Goal: Information Seeking & Learning: Compare options

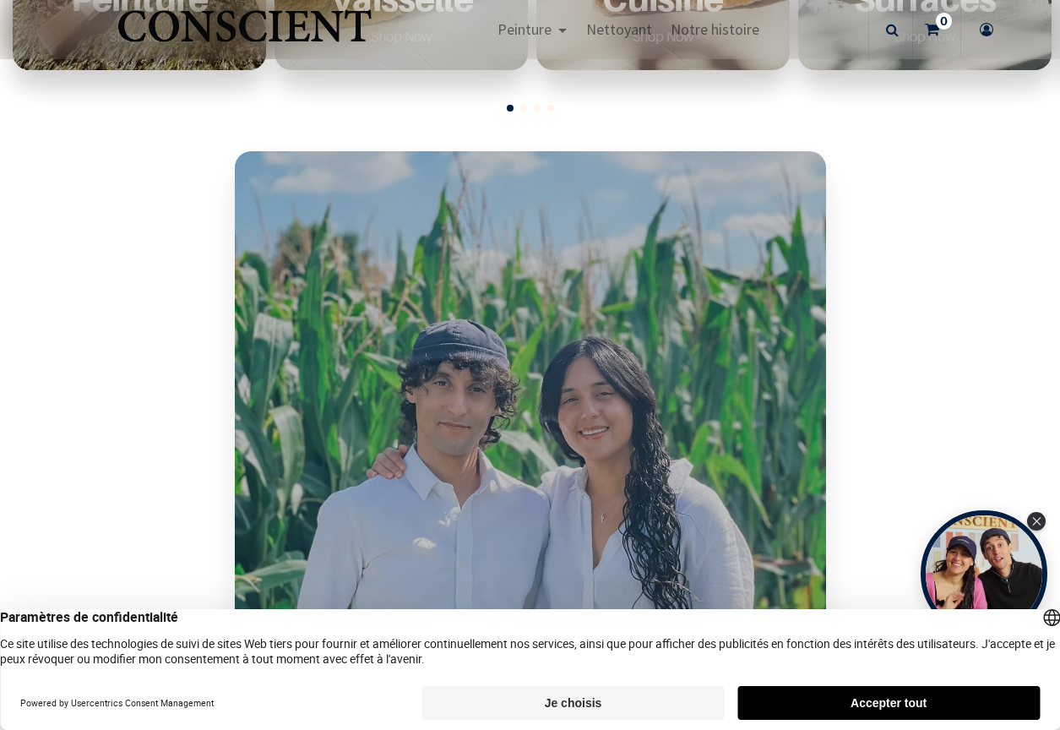
scroll to position [824, 0]
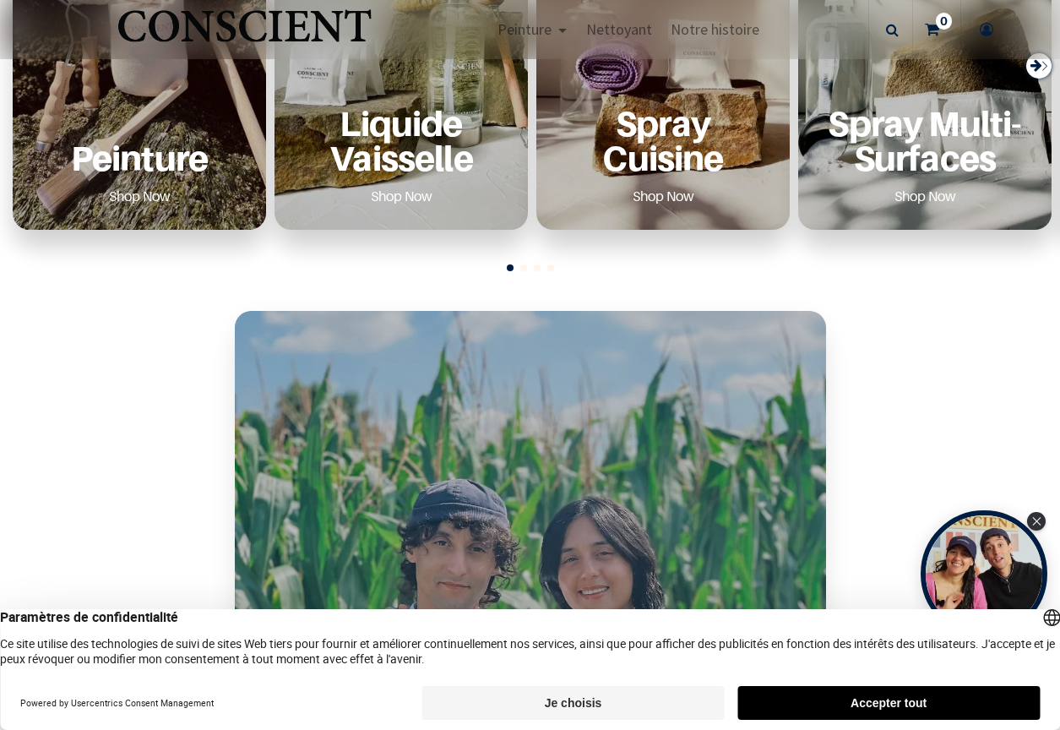
click at [176, 114] on div "Peinture Shop Now" at bounding box center [139, 158] width 213 height 104
click at [145, 183] on link "Shop Now" at bounding box center [140, 196] width 102 height 27
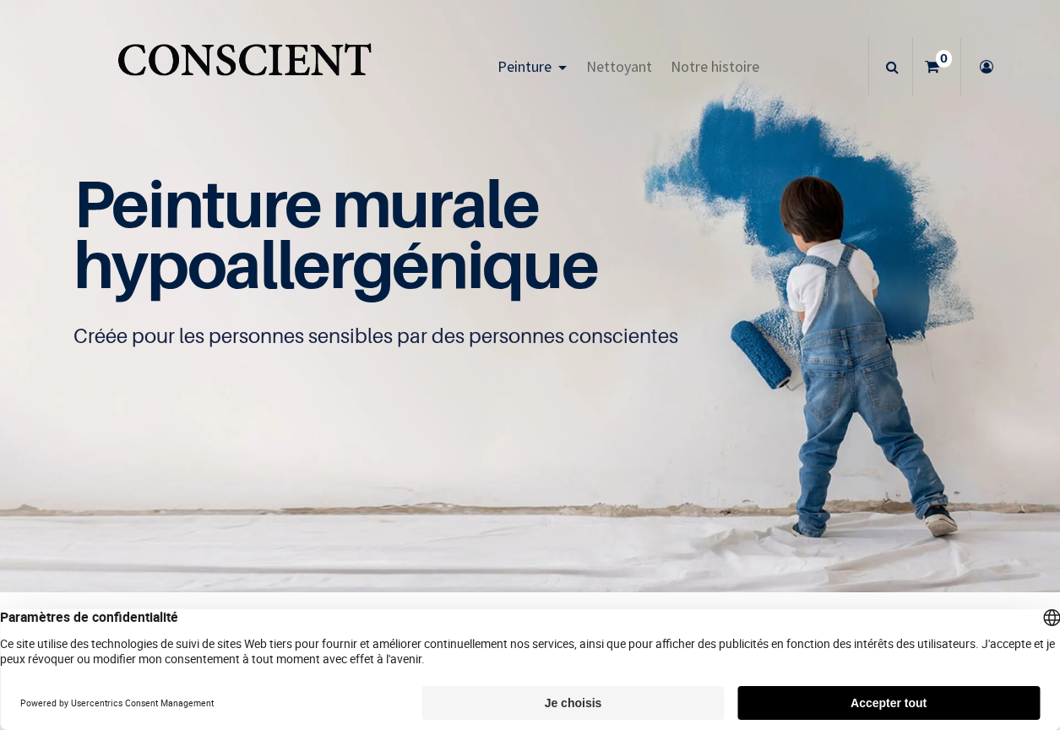
scroll to position [1, 0]
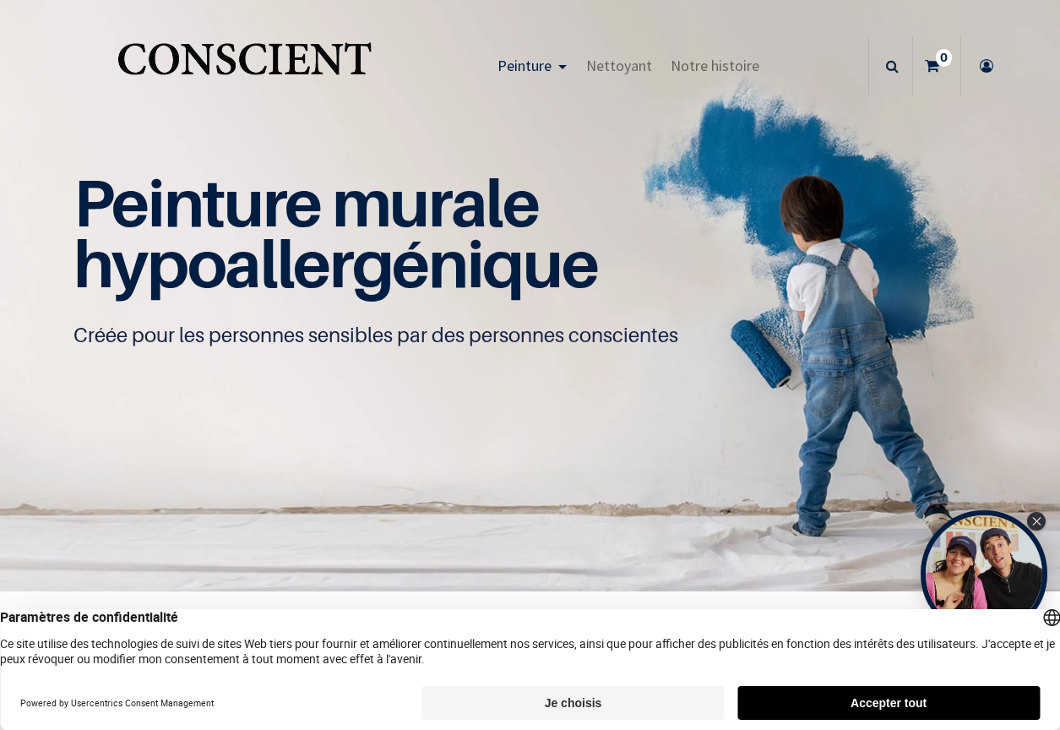
click at [860, 700] on button "Accepter tout" at bounding box center [889, 703] width 302 height 34
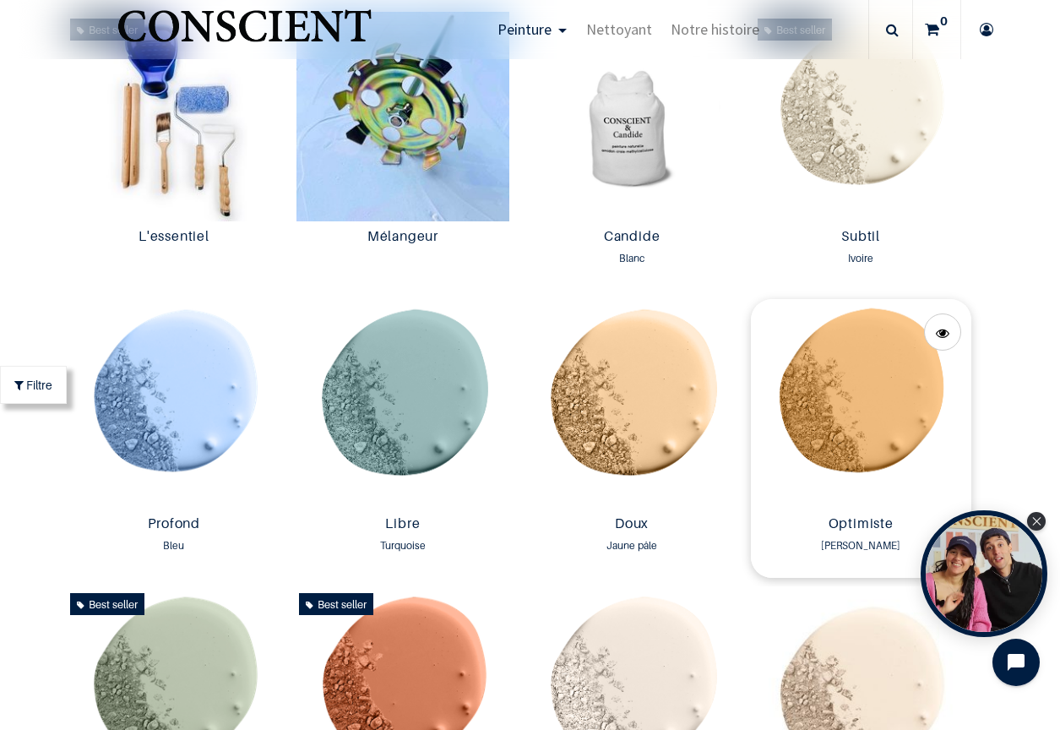
scroll to position [956, 0]
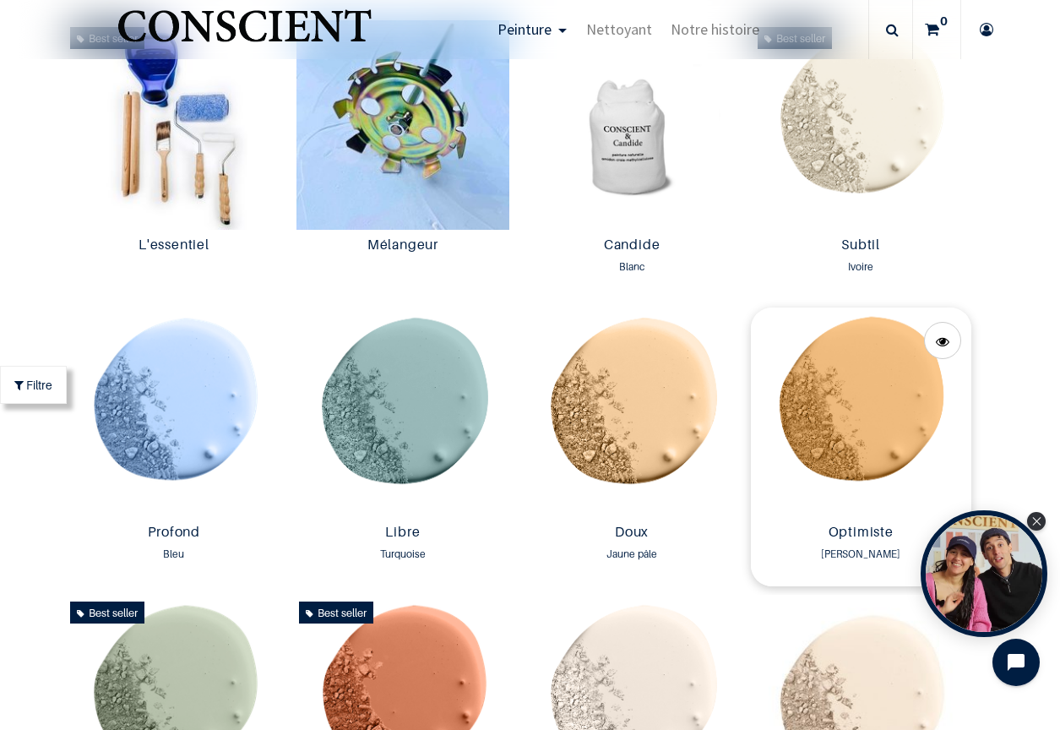
click at [880, 324] on img at bounding box center [861, 413] width 221 height 210
click at [144, 400] on img at bounding box center [173, 413] width 221 height 210
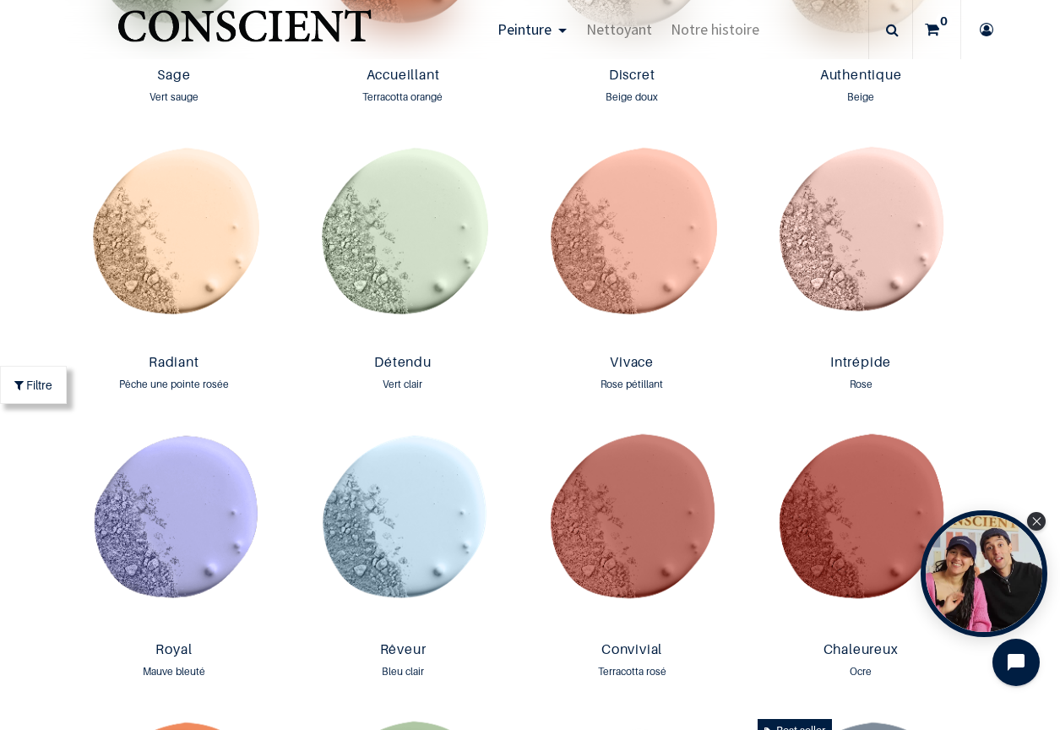
scroll to position [1847, 0]
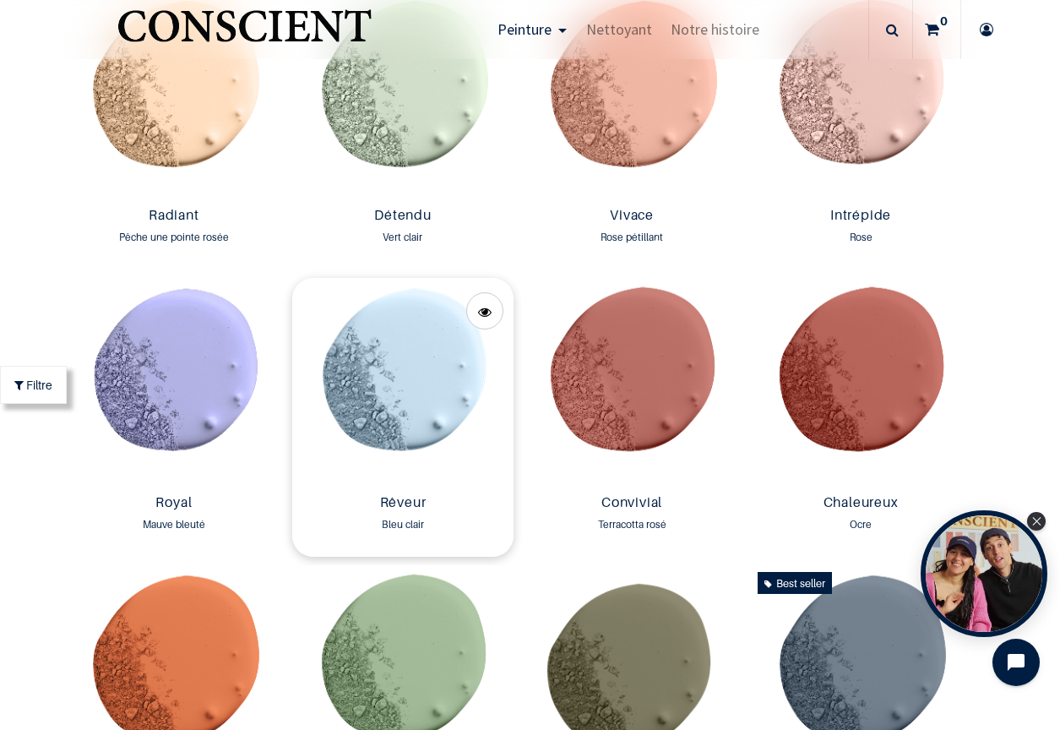
click at [384, 372] on img at bounding box center [402, 383] width 221 height 210
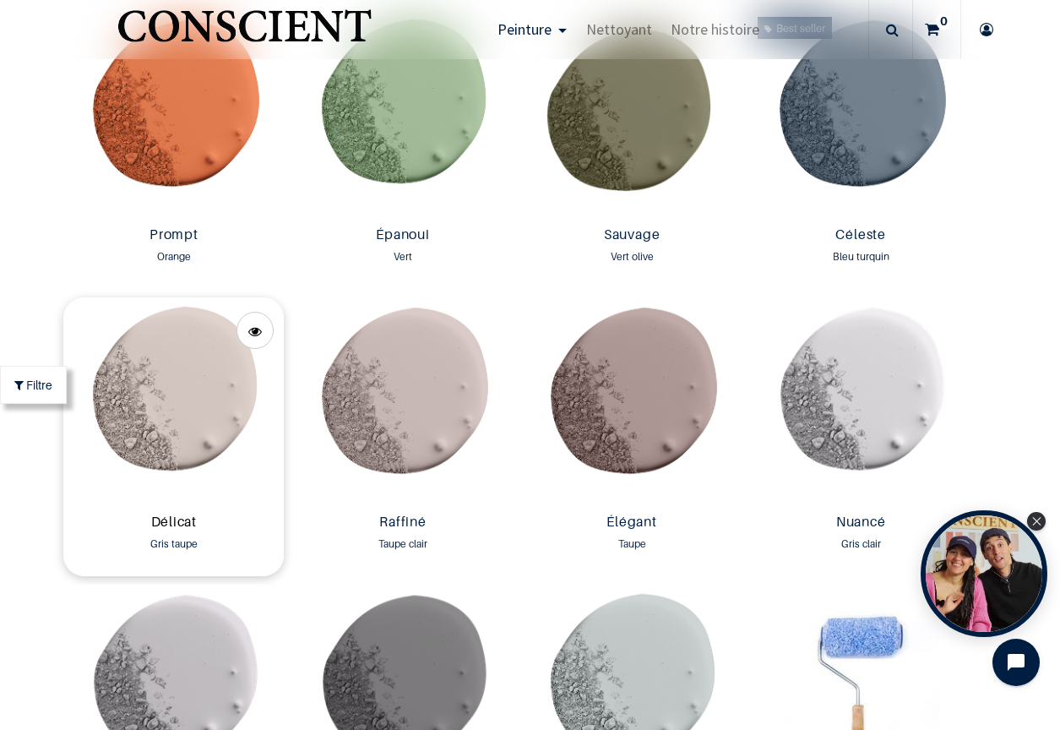
scroll to position [2406, 0]
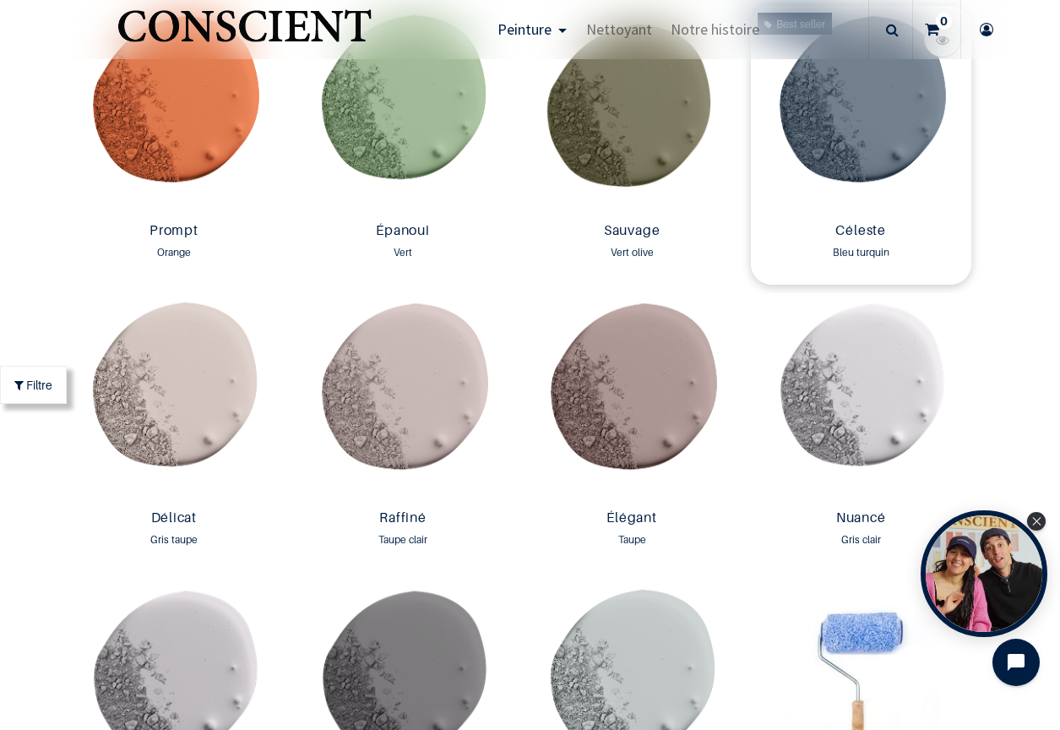
click at [842, 128] on img at bounding box center [861, 111] width 221 height 210
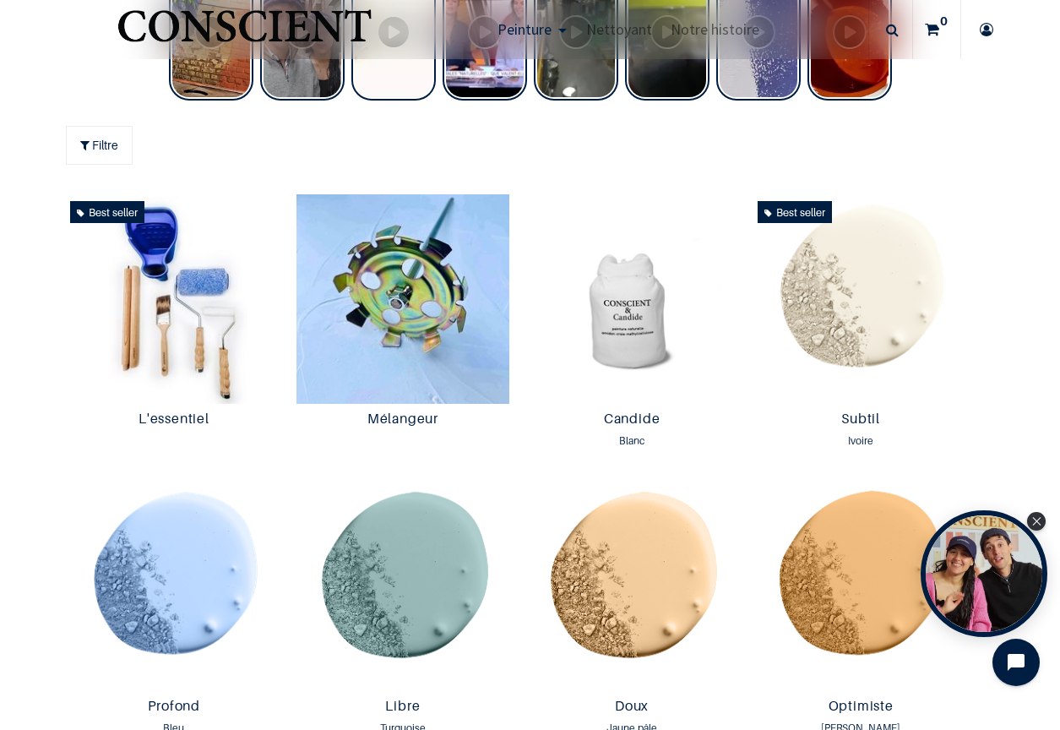
scroll to position [836, 0]
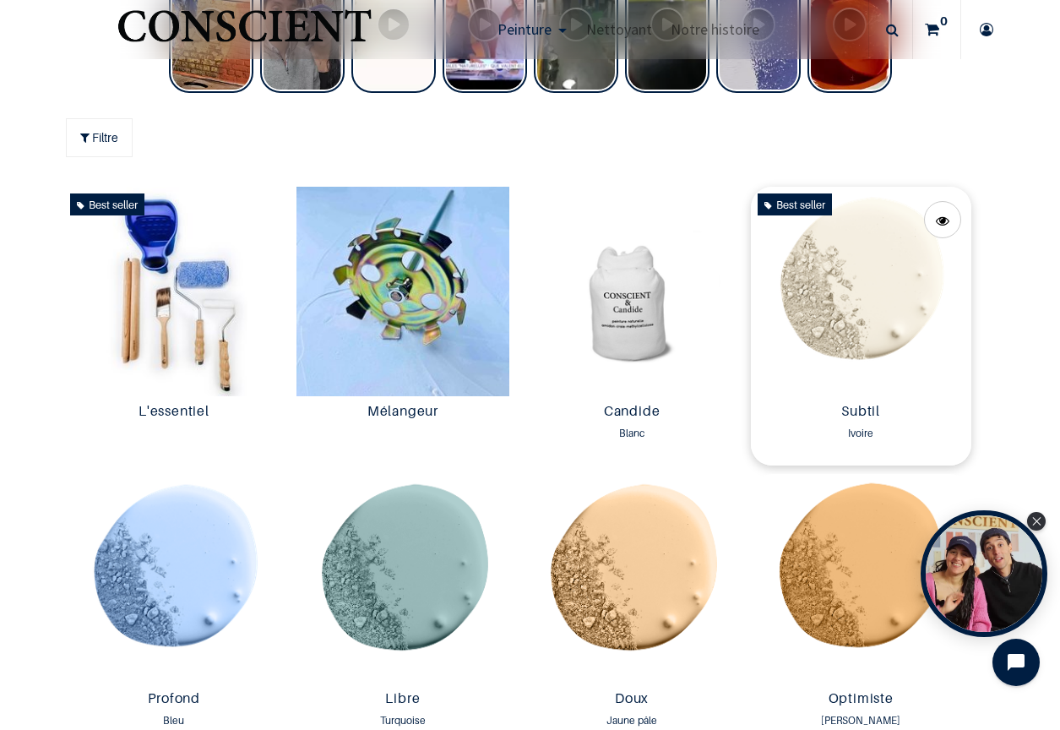
click at [837, 286] on img at bounding box center [861, 292] width 221 height 210
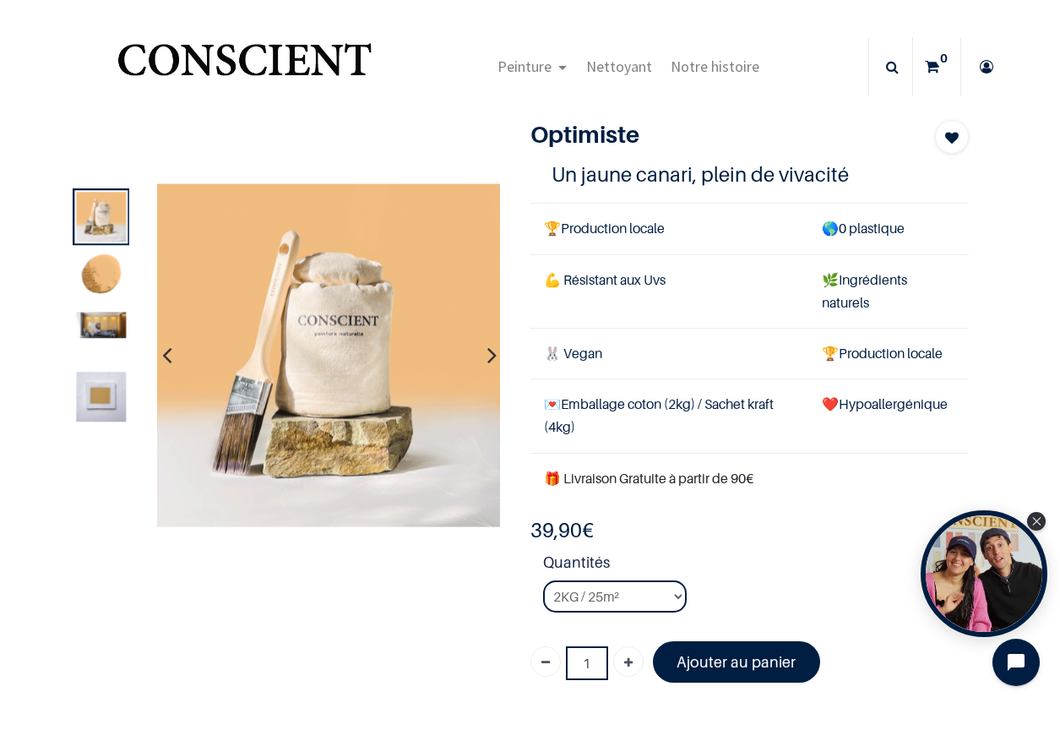
click at [106, 325] on img at bounding box center [102, 325] width 50 height 26
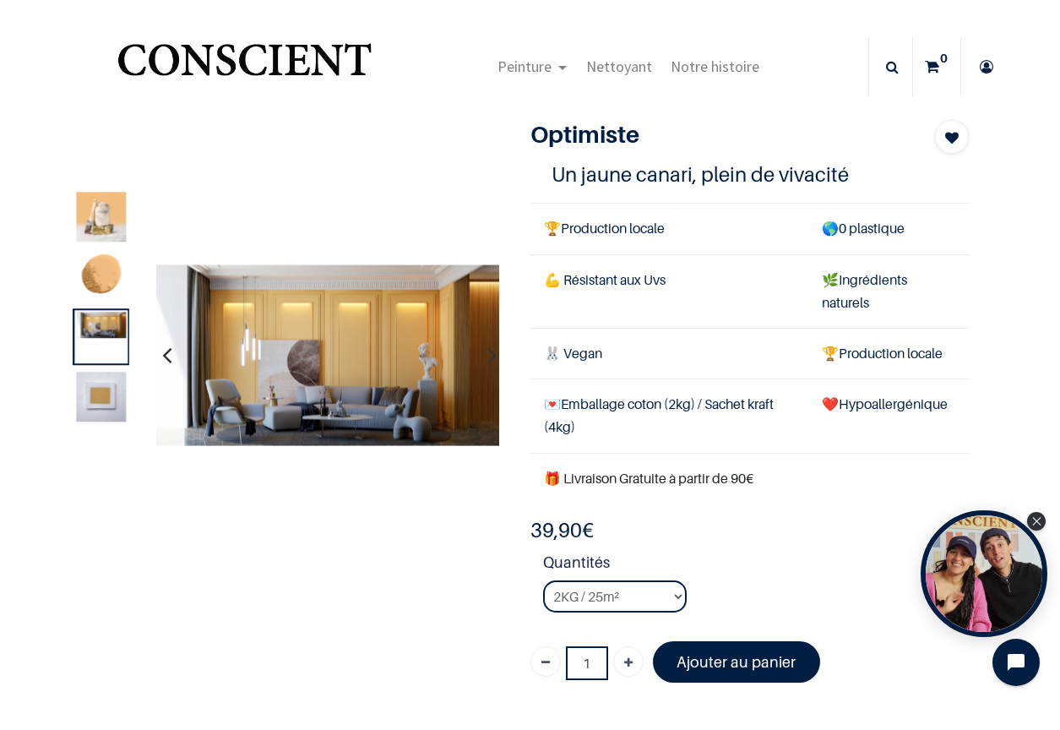
click at [257, 321] on img at bounding box center [327, 355] width 344 height 182
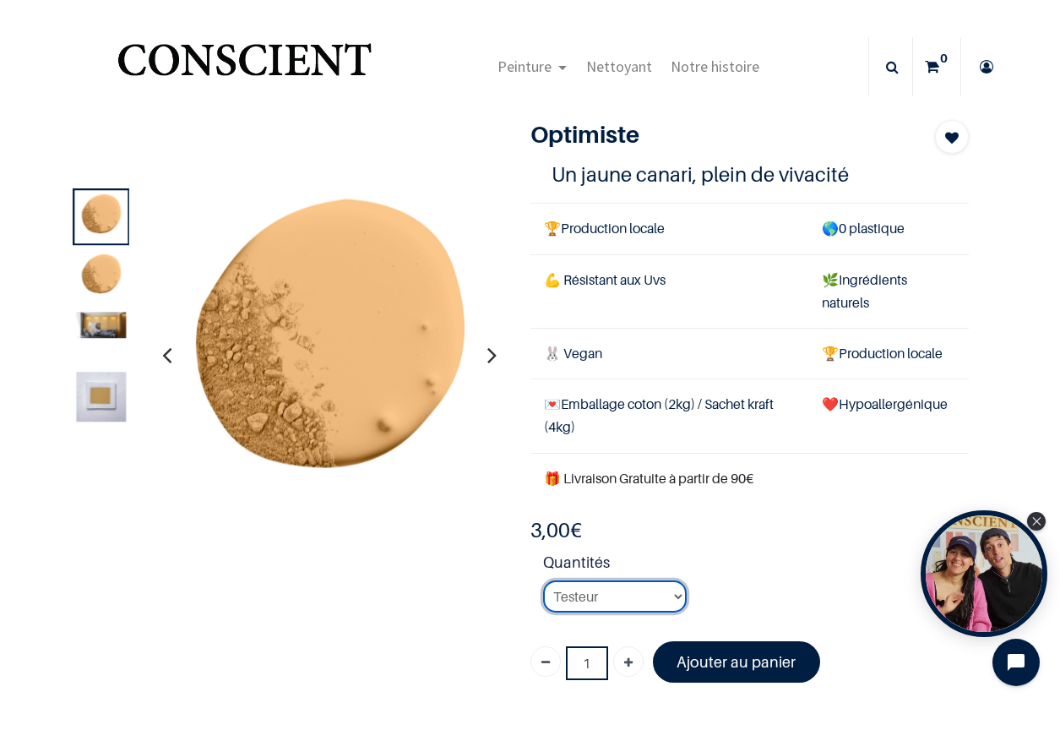
select select "40"
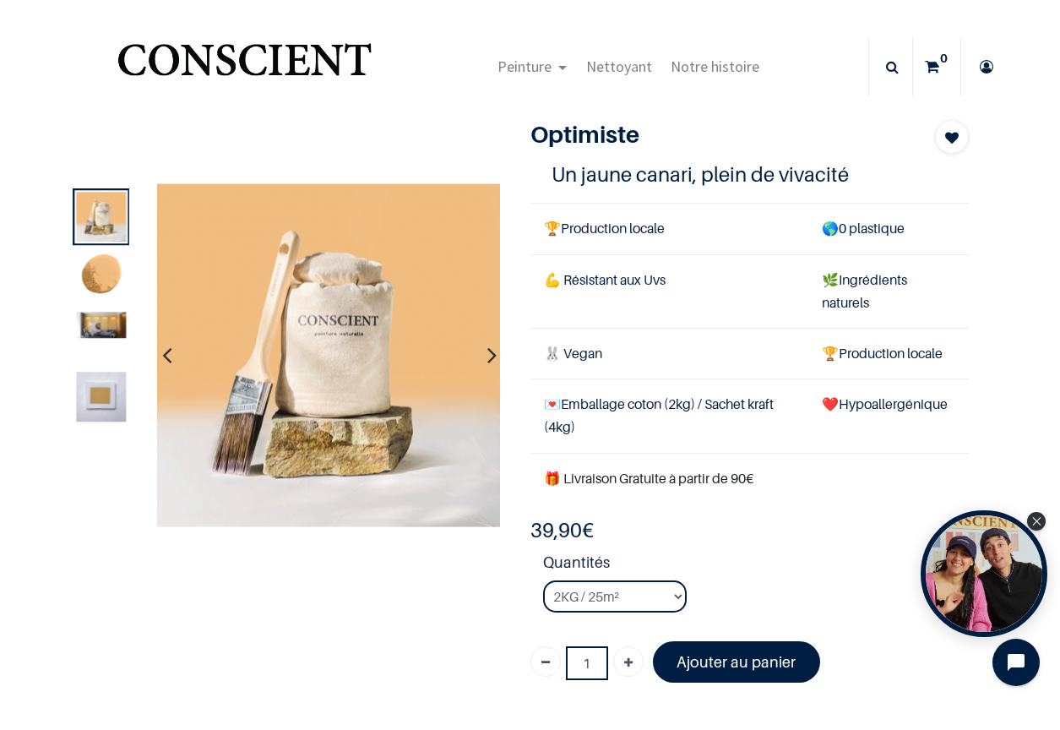
click at [486, 362] on button "button" at bounding box center [492, 355] width 26 height 63
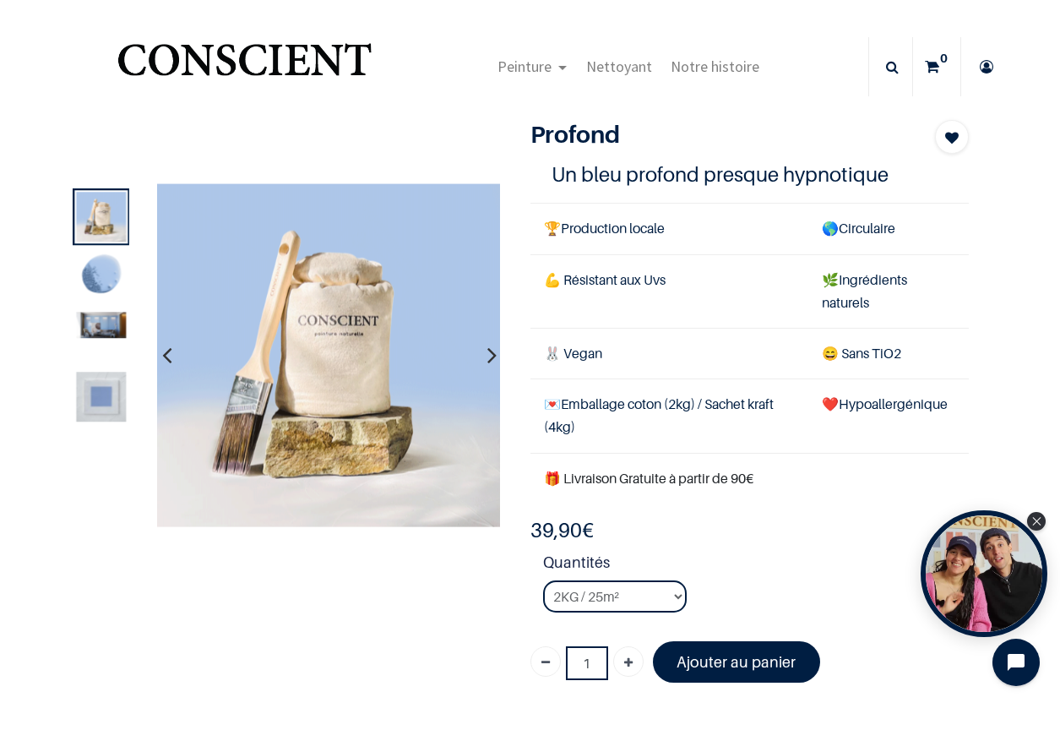
click at [105, 394] on img at bounding box center [102, 398] width 50 height 50
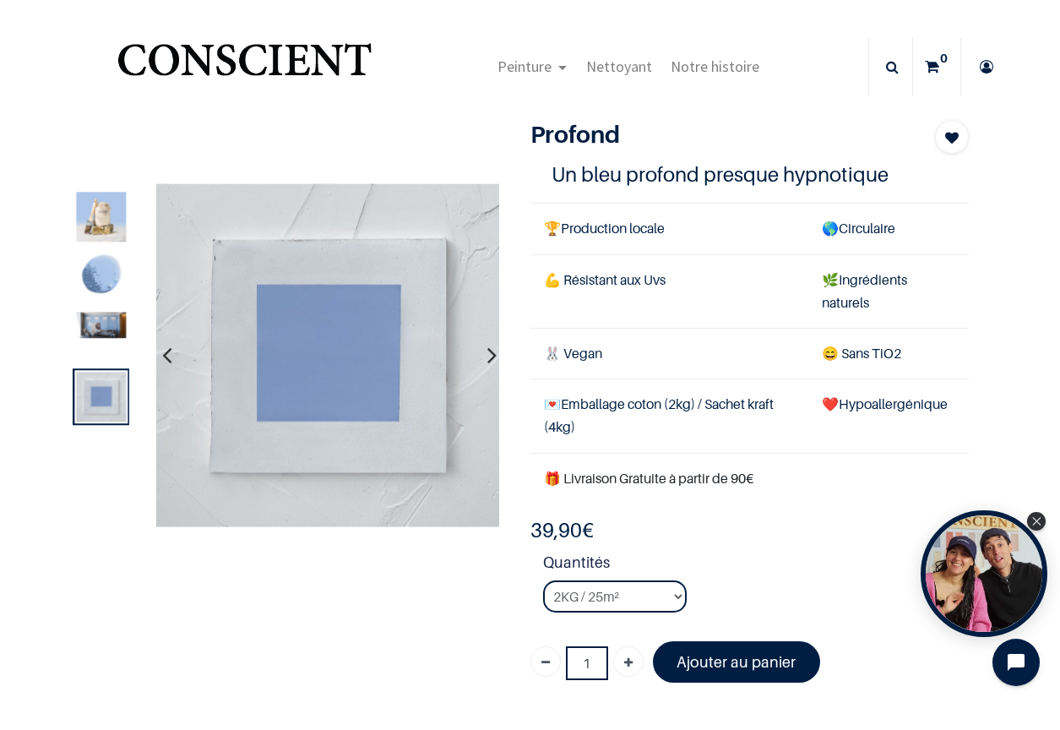
click at [104, 213] on img at bounding box center [102, 217] width 50 height 50
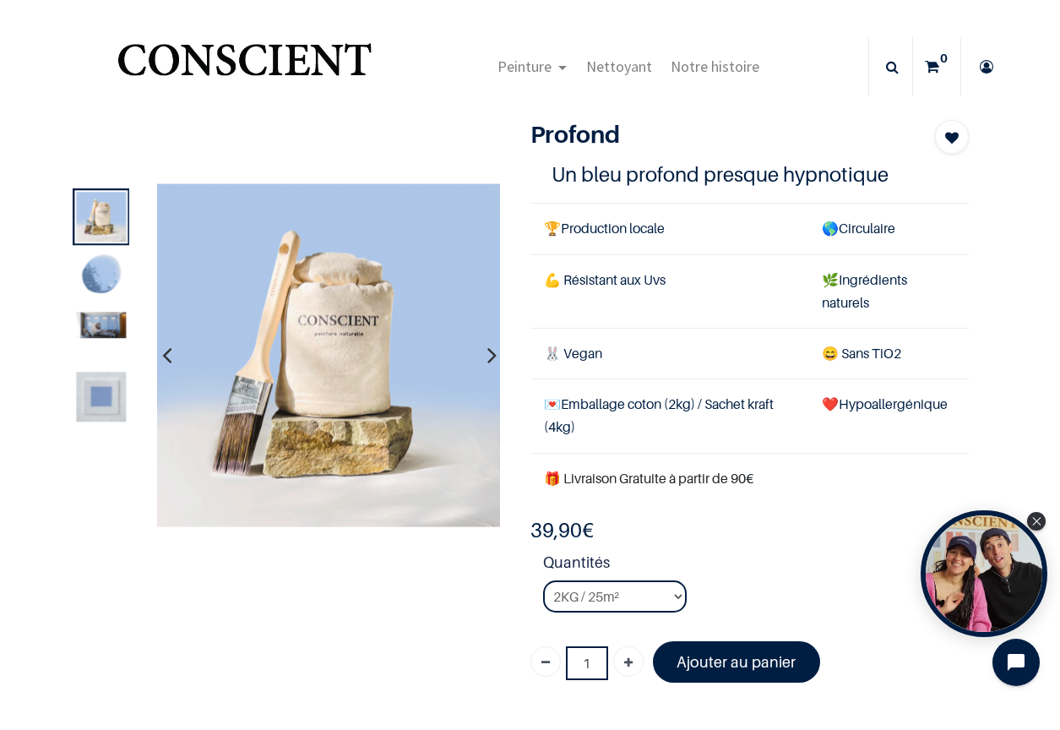
click at [96, 327] on img at bounding box center [102, 325] width 50 height 26
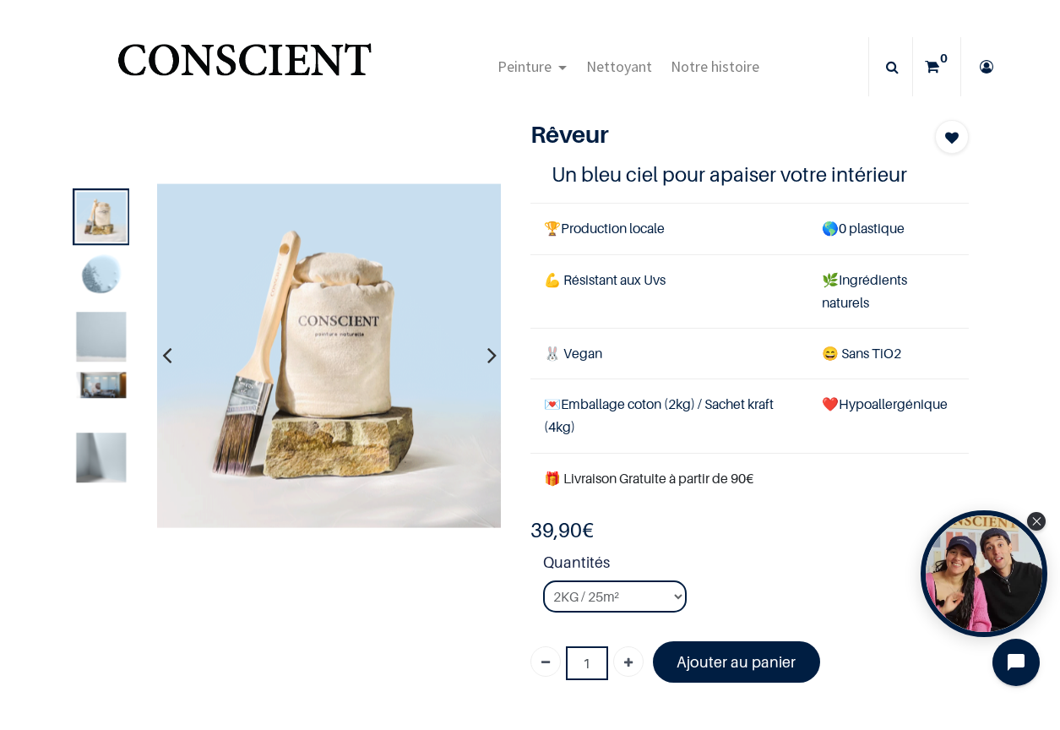
click at [101, 384] on img at bounding box center [102, 386] width 50 height 26
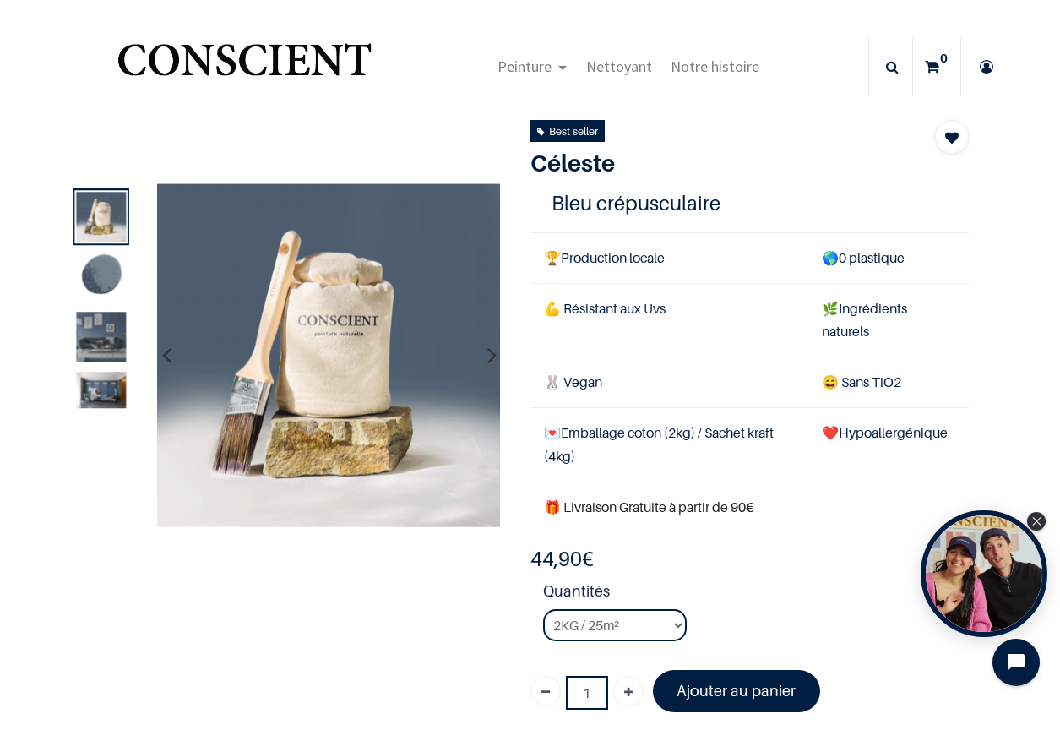
click at [114, 309] on div at bounding box center [102, 336] width 57 height 57
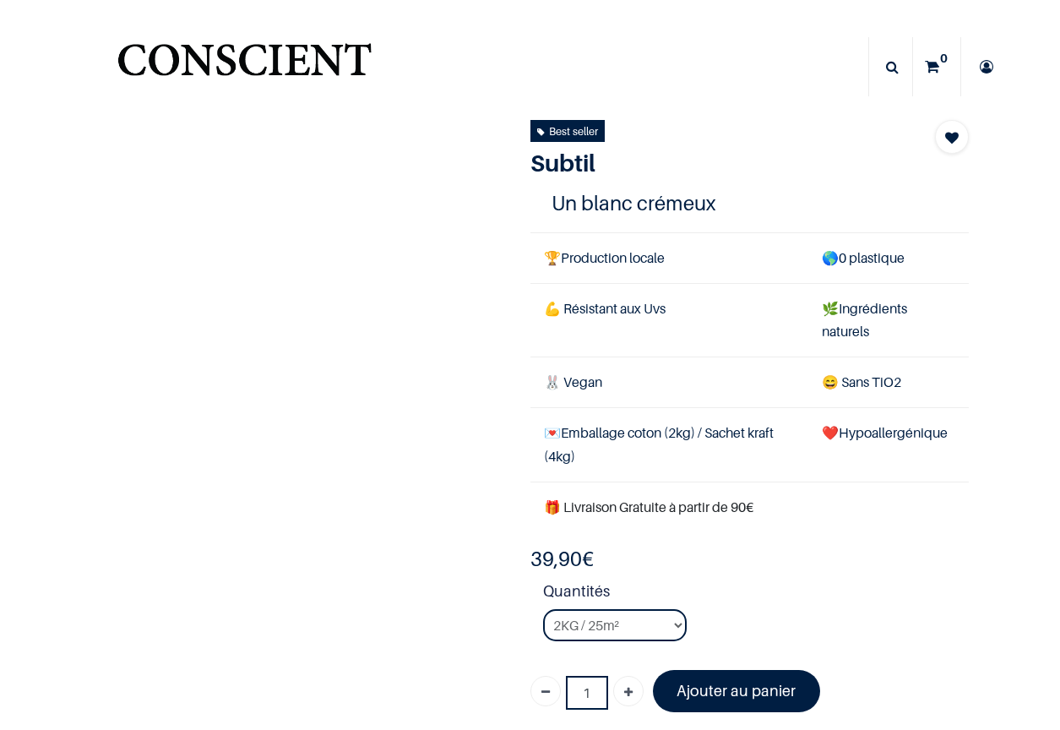
click at [837, 323] on td "🌿 Ingrédients naturels" at bounding box center [889, 320] width 161 height 74
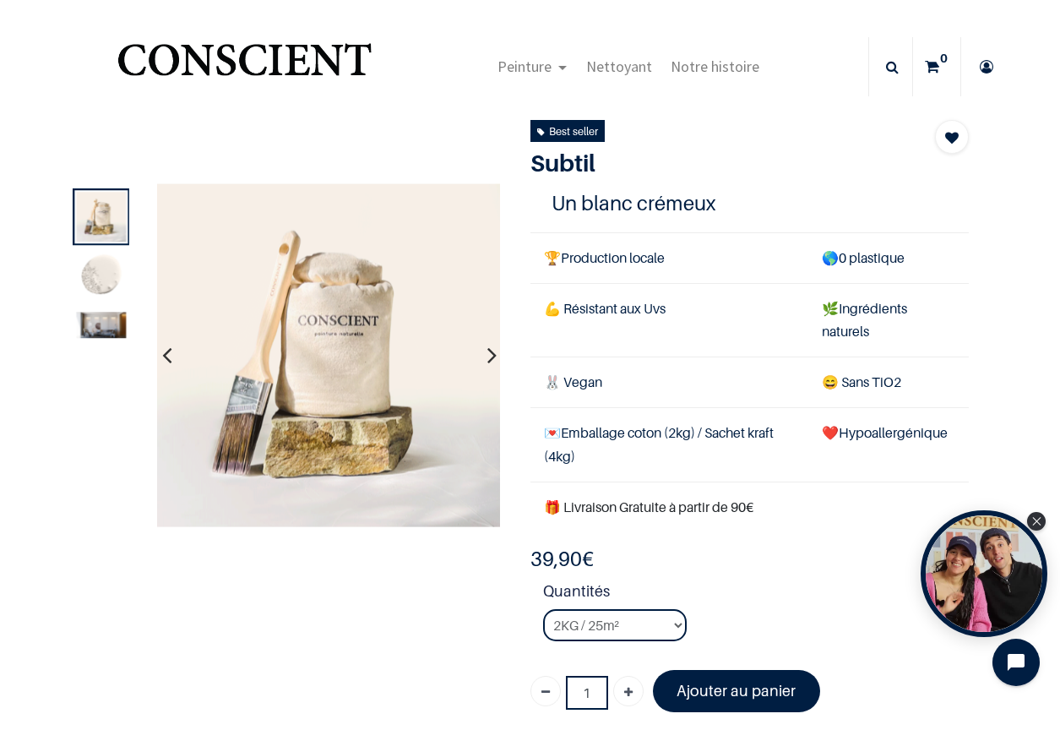
click at [106, 324] on img at bounding box center [102, 325] width 50 height 26
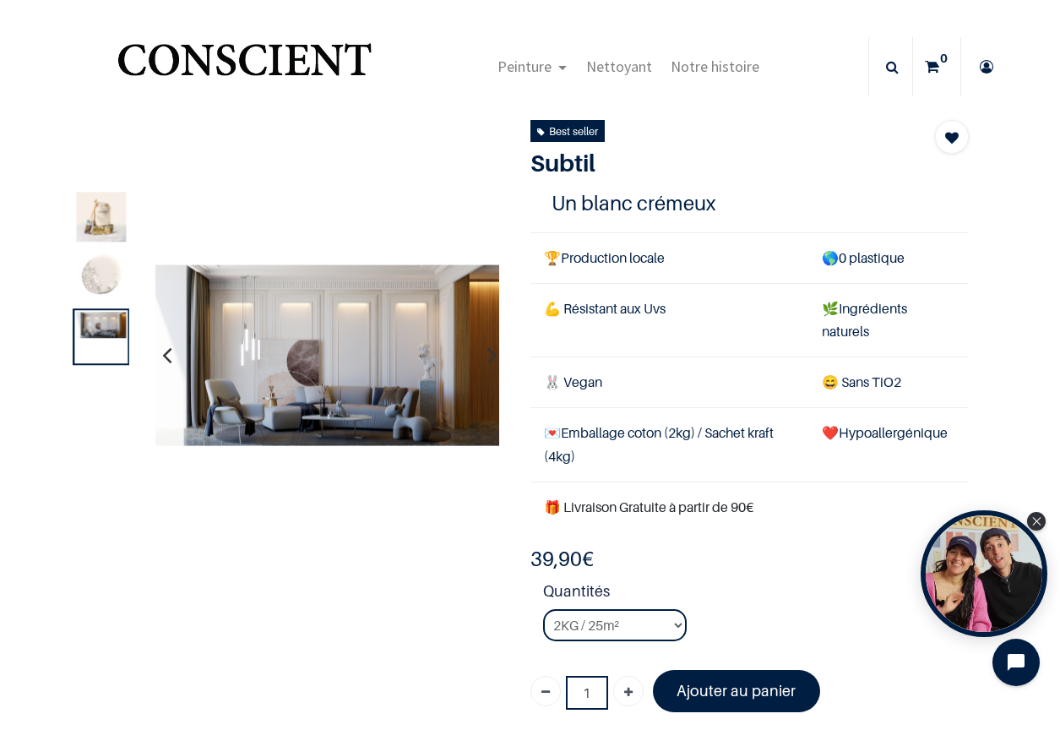
click at [375, 360] on img at bounding box center [327, 355] width 344 height 182
click at [96, 283] on img at bounding box center [102, 277] width 50 height 50
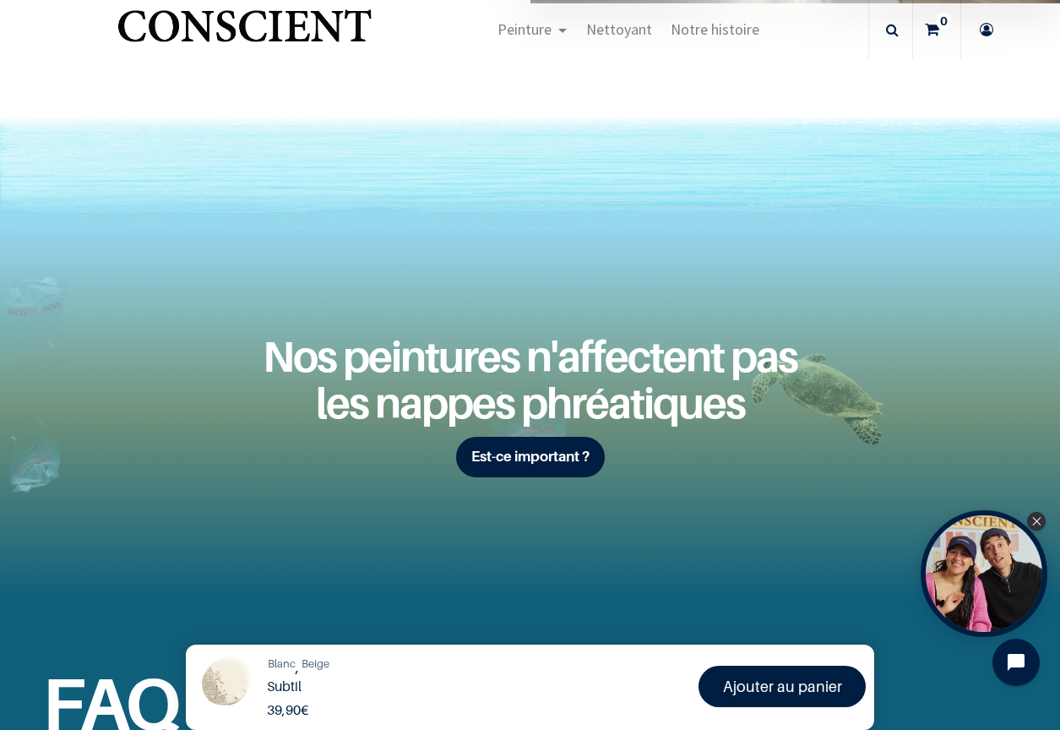
scroll to position [2530, 0]
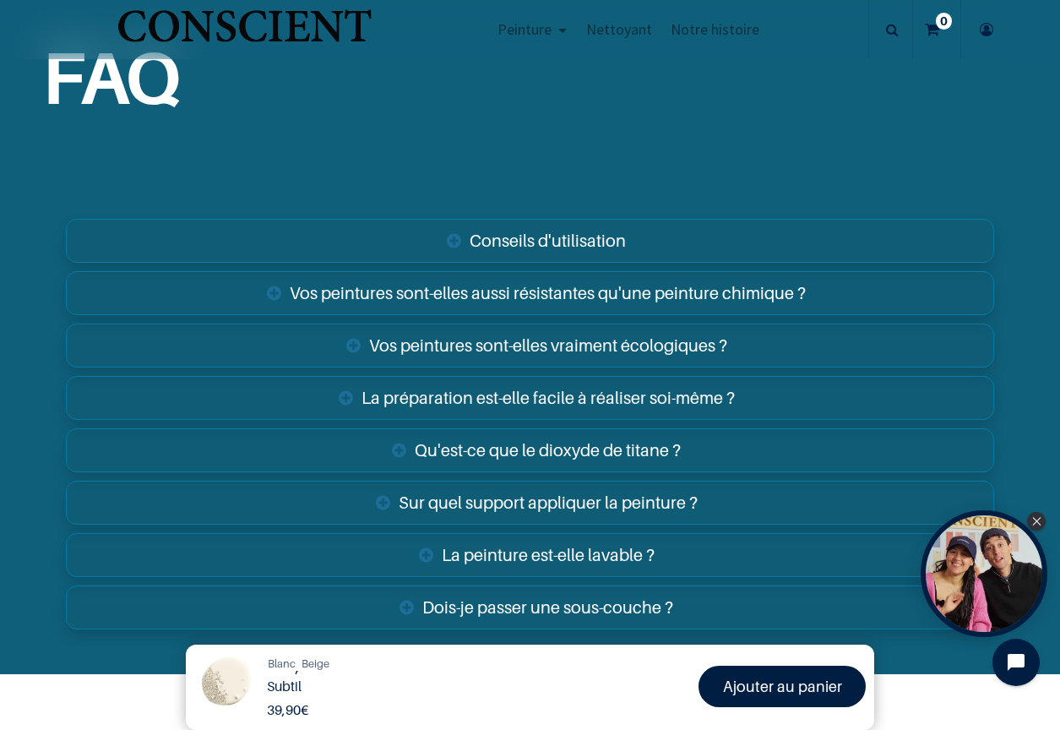
click at [451, 488] on link "Sur quel support appliquer la peinture ?" at bounding box center [530, 503] width 929 height 44
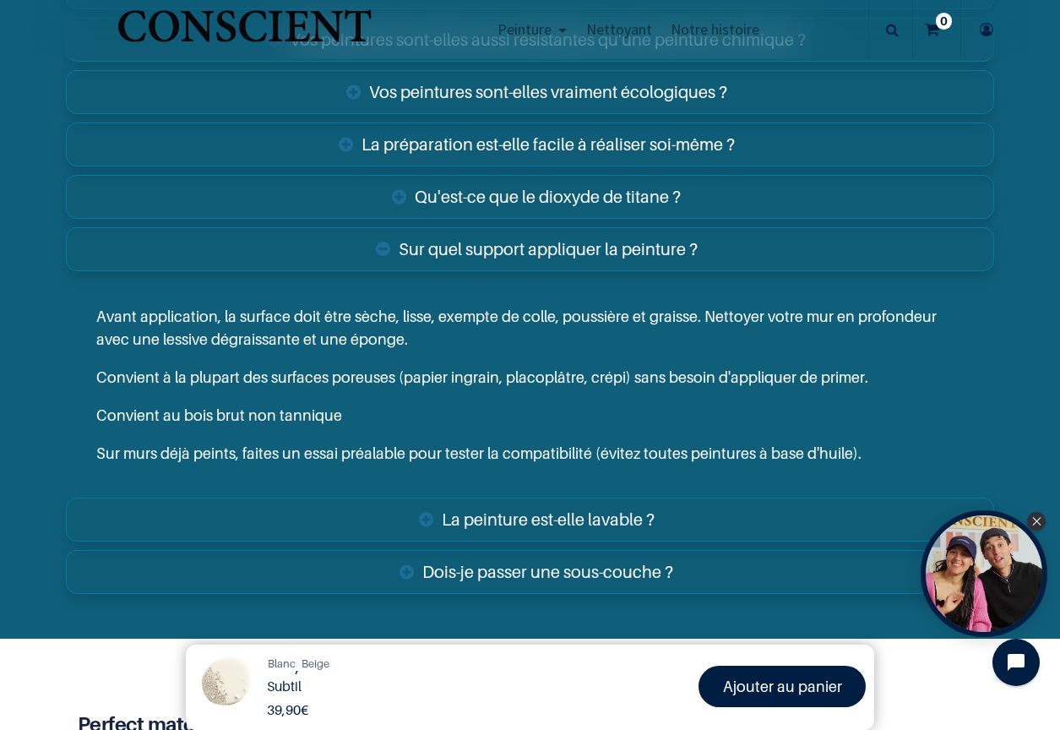
scroll to position [3130, 0]
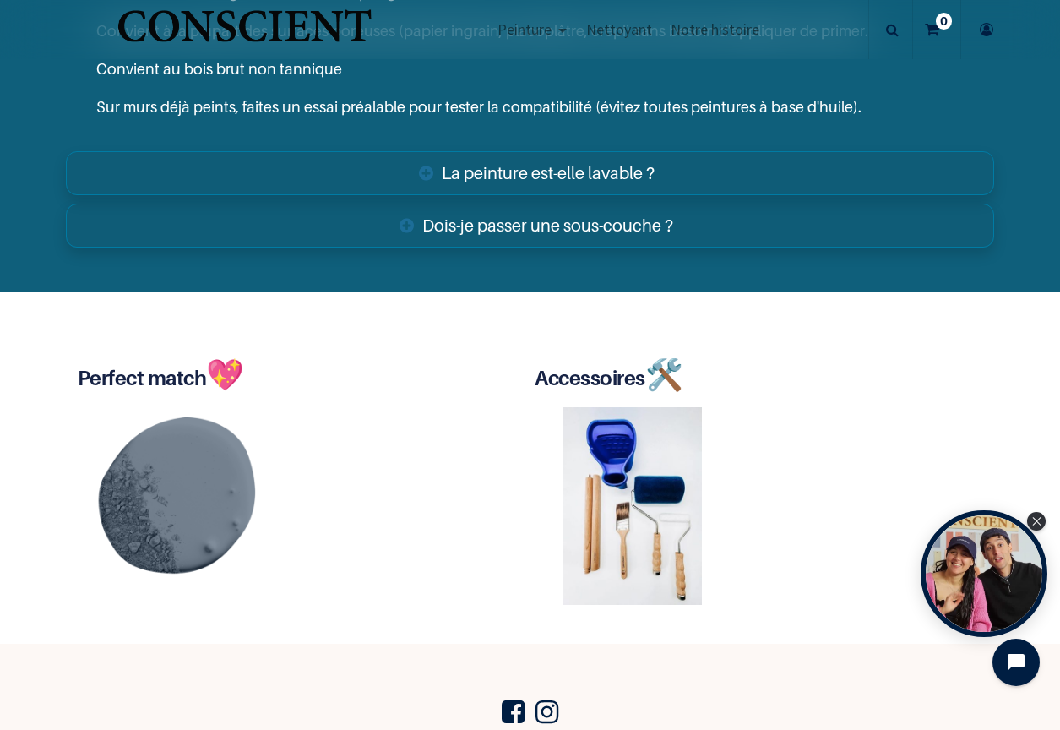
click at [468, 214] on link "Dois-je passer une sous-couche ?" at bounding box center [530, 226] width 929 height 44
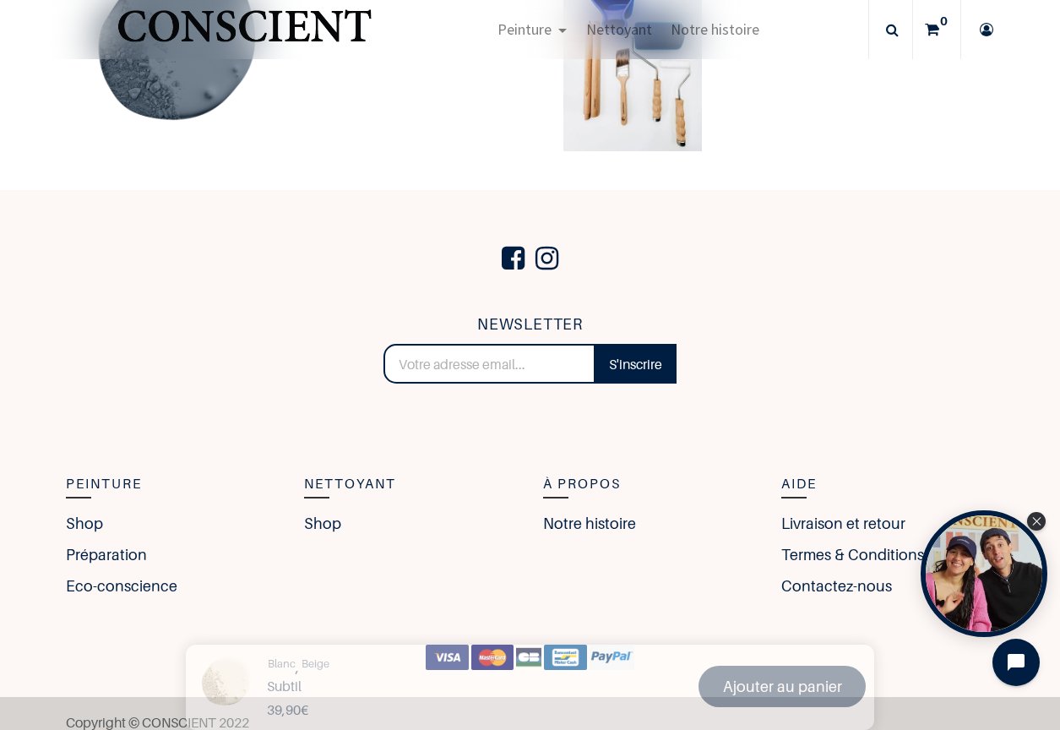
scroll to position [3686, 0]
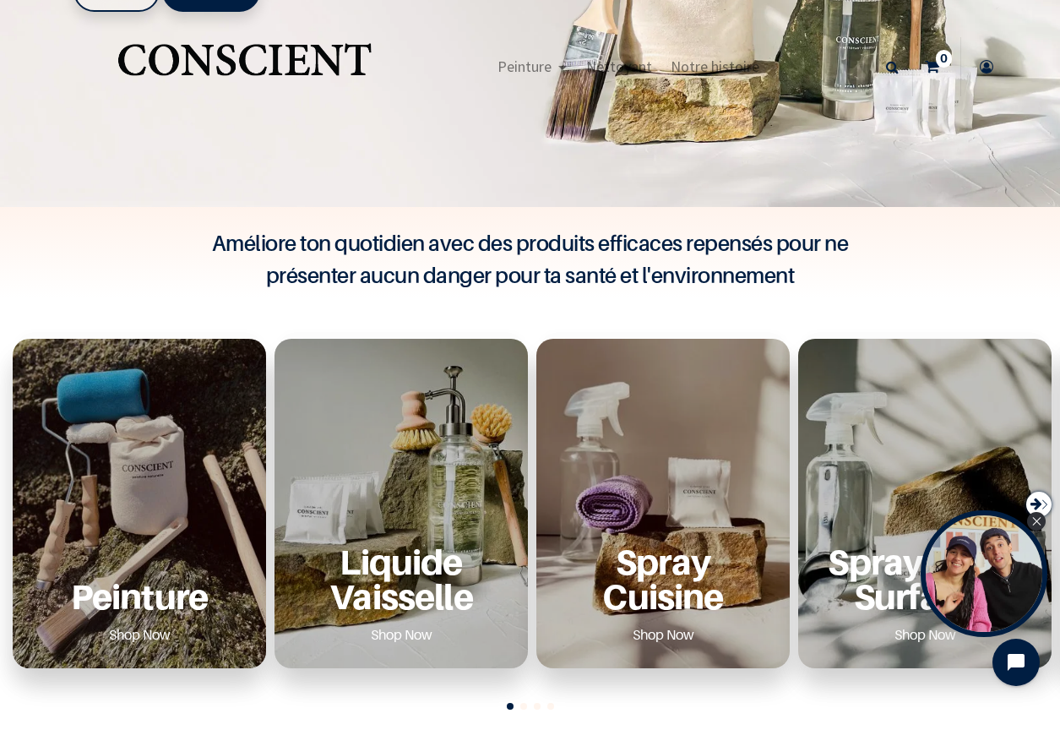
scroll to position [226, 0]
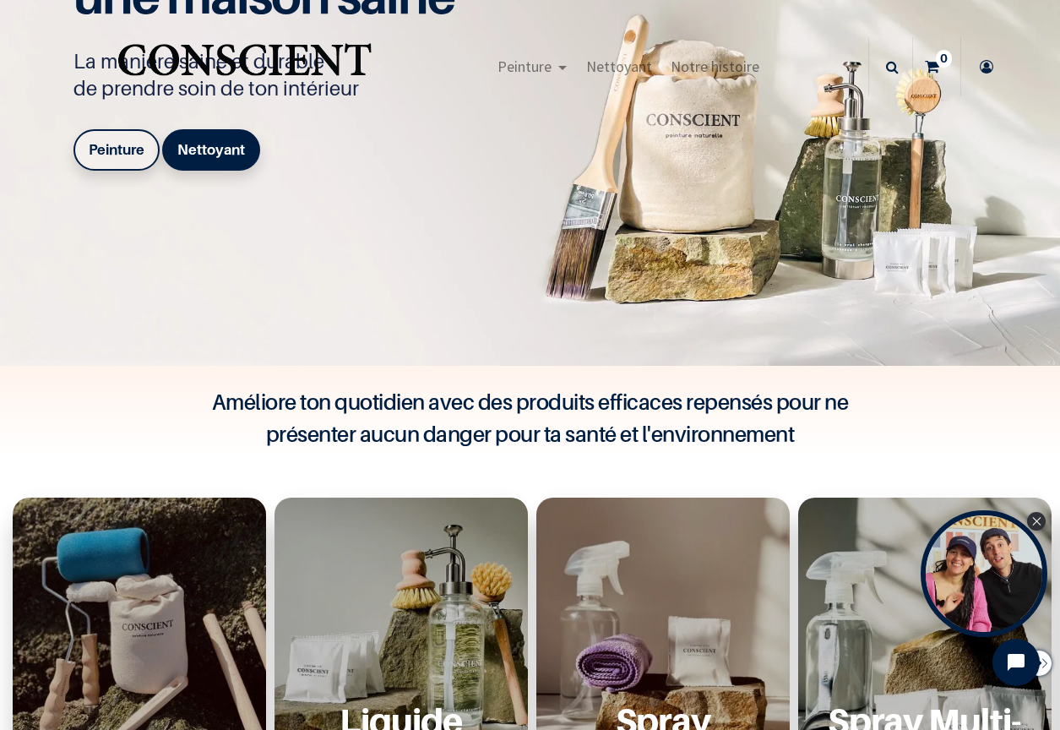
click at [182, 598] on div "Peinture Shop Now" at bounding box center [139, 663] width 253 height 330
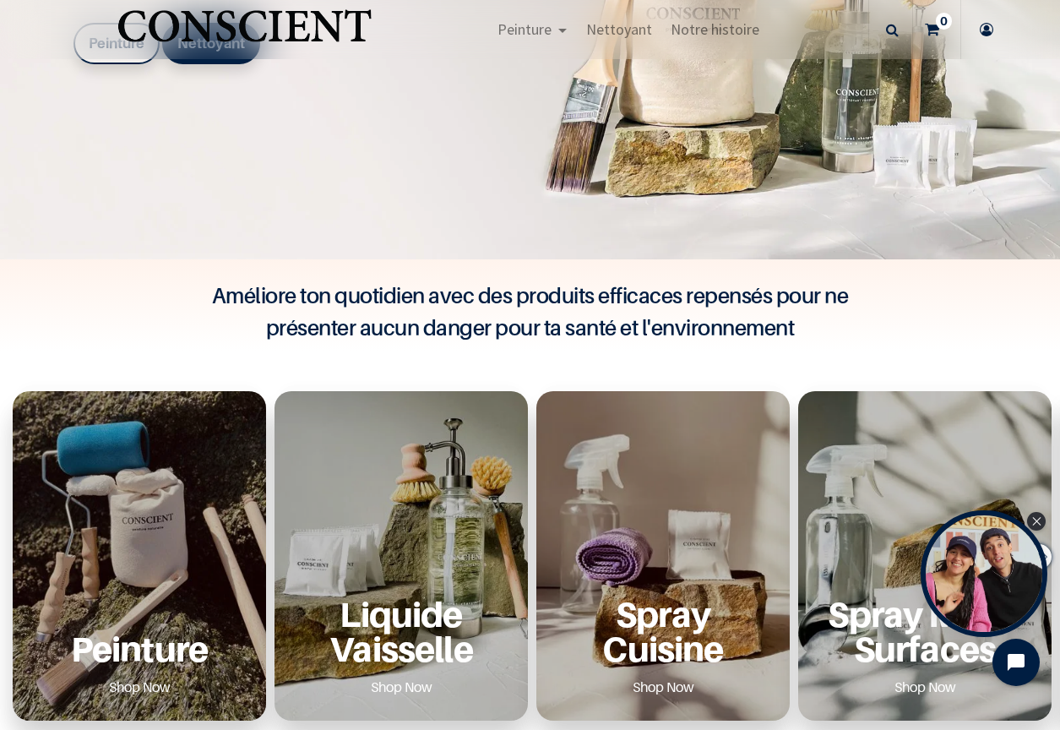
scroll to position [345, 0]
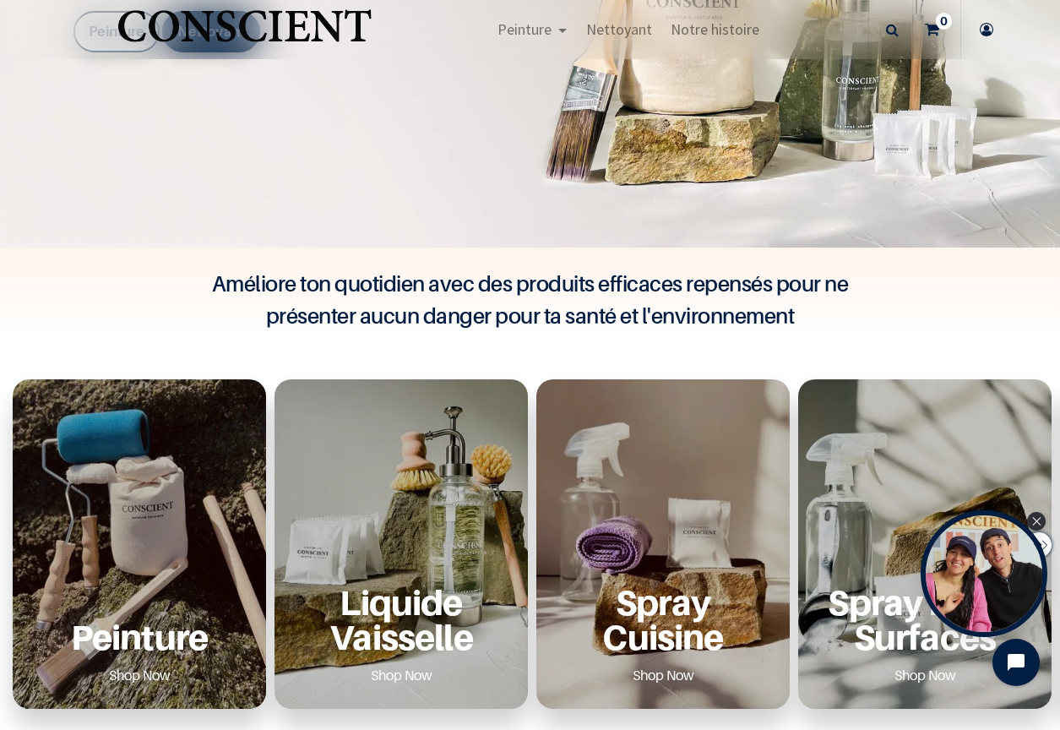
click at [133, 645] on p "Peinture" at bounding box center [139, 636] width 213 height 35
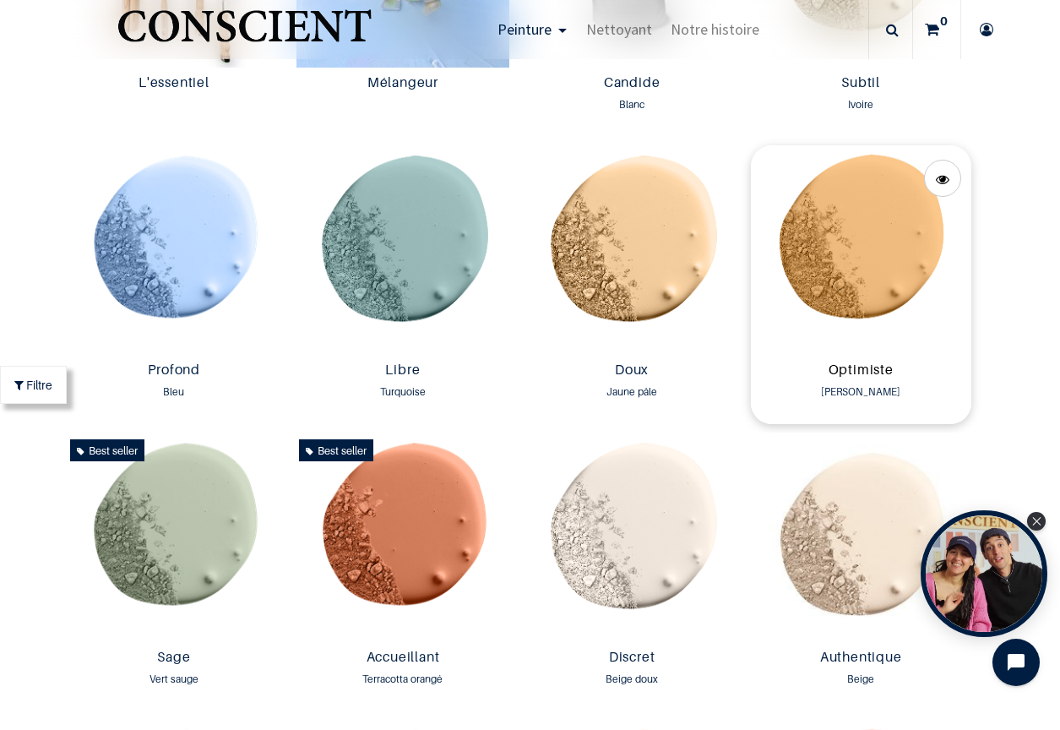
scroll to position [1131, 0]
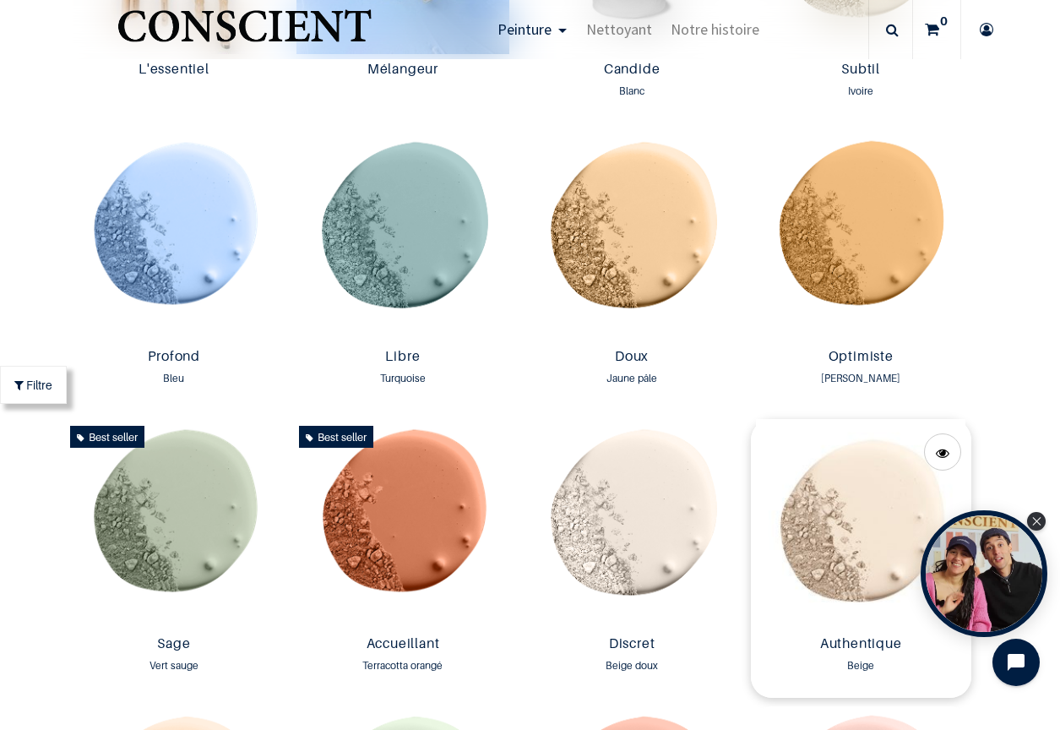
click at [845, 466] on img at bounding box center [861, 524] width 221 height 210
click at [630, 512] on img at bounding box center [632, 524] width 221 height 210
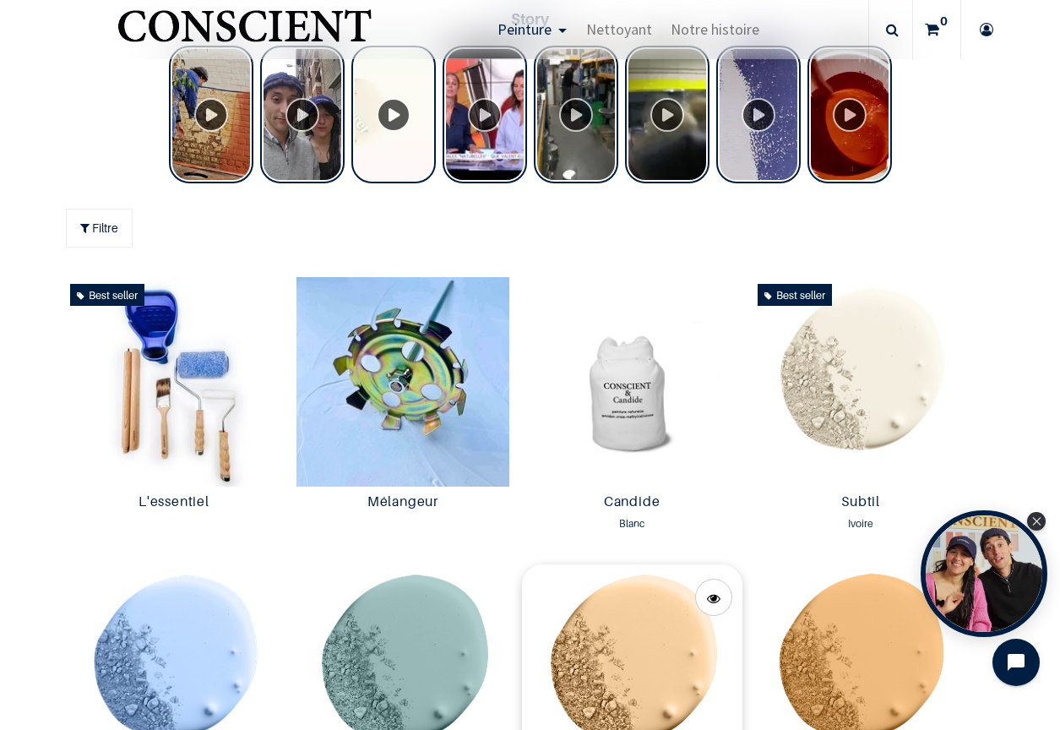
scroll to position [751, 0]
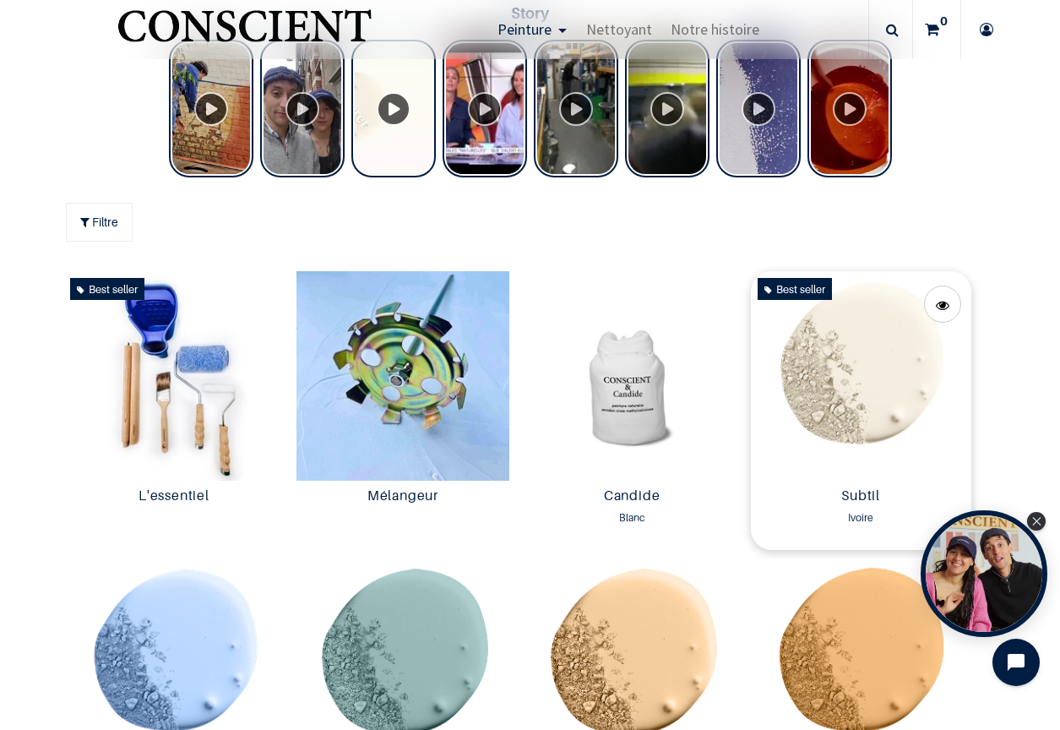
click at [848, 336] on img at bounding box center [861, 376] width 221 height 210
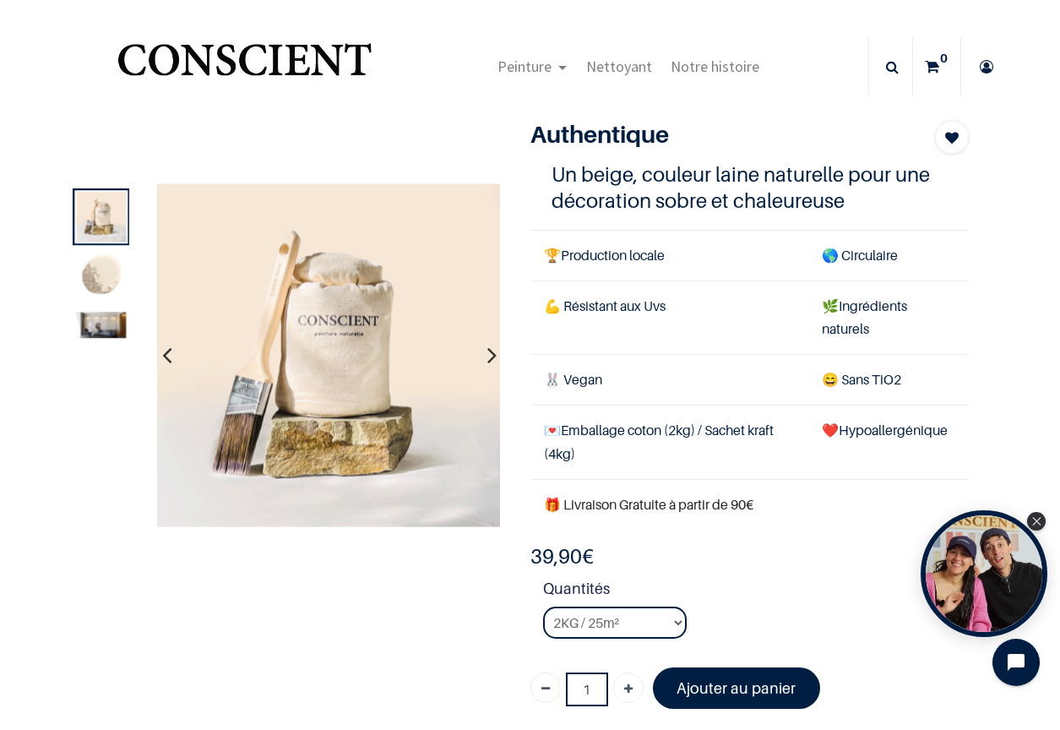
click at [115, 204] on img at bounding box center [102, 217] width 50 height 50
click at [90, 324] on img at bounding box center [102, 325] width 50 height 26
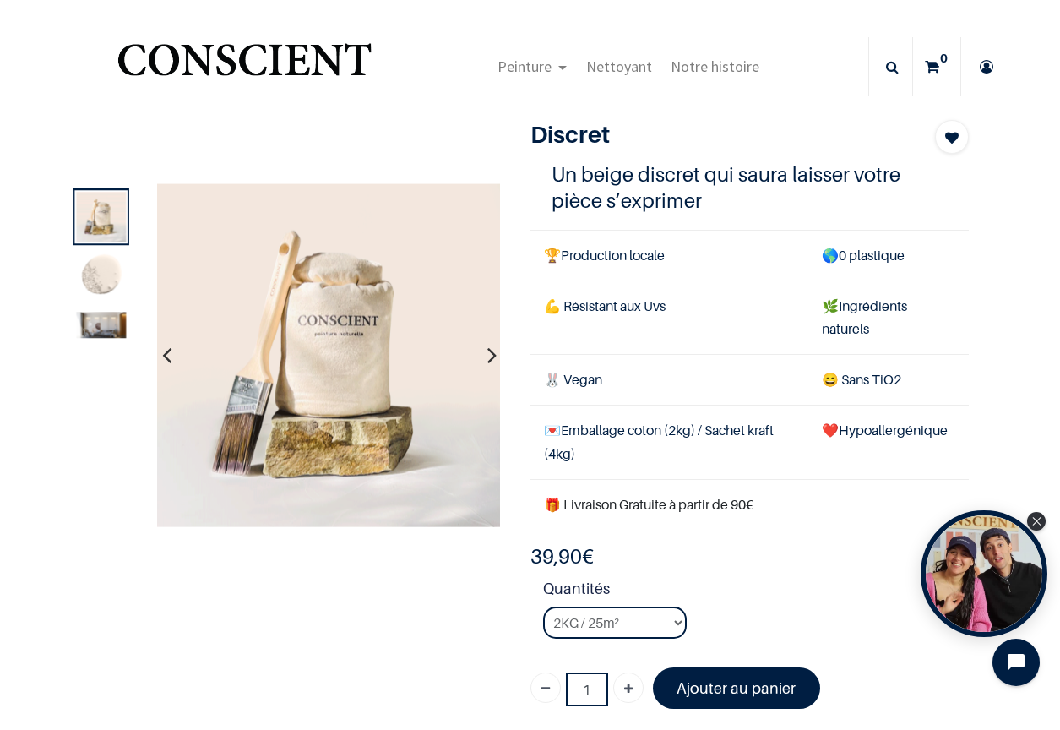
click at [90, 323] on img at bounding box center [102, 325] width 50 height 26
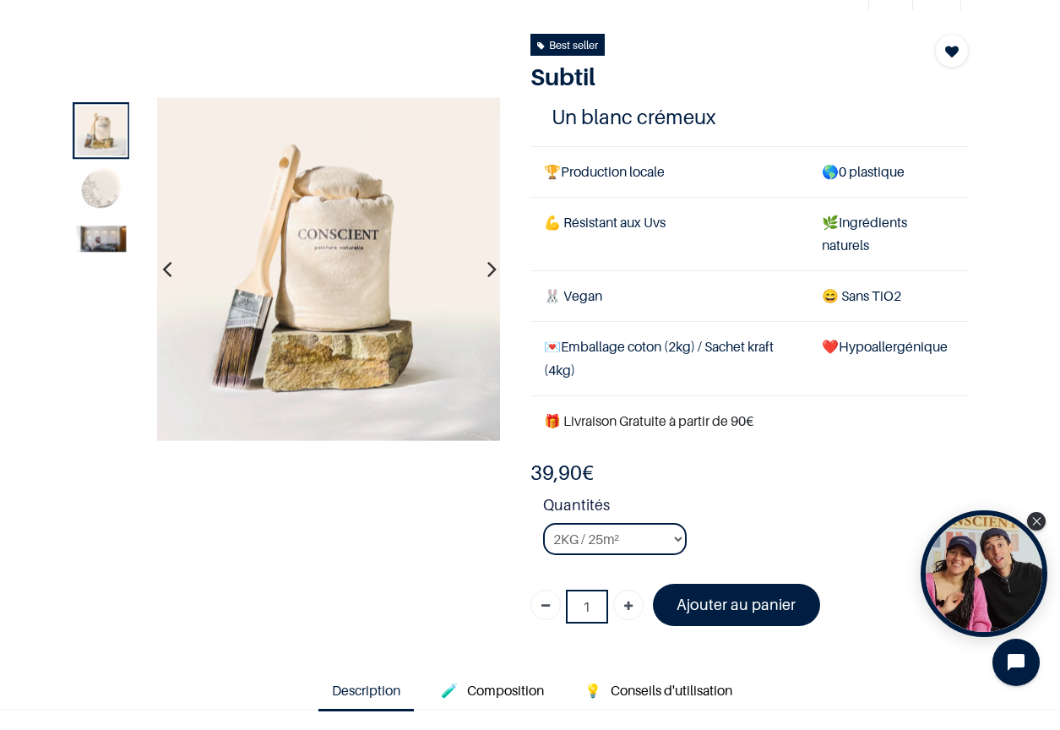
scroll to position [88, 0]
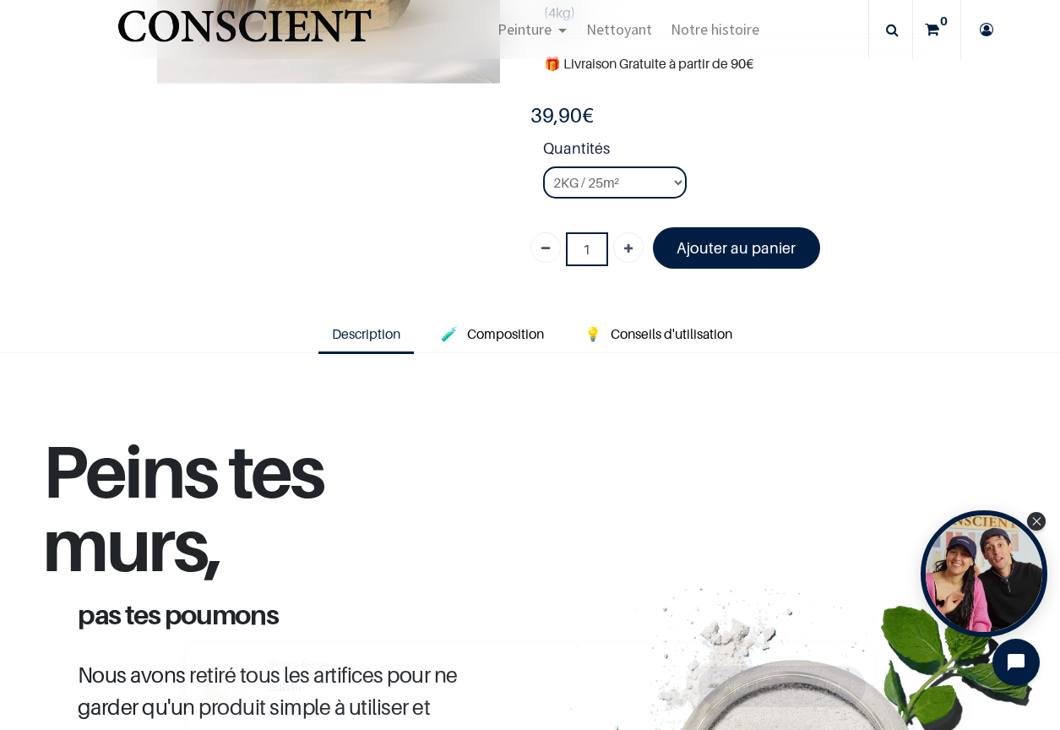
scroll to position [632, 0]
